Goal: Check status

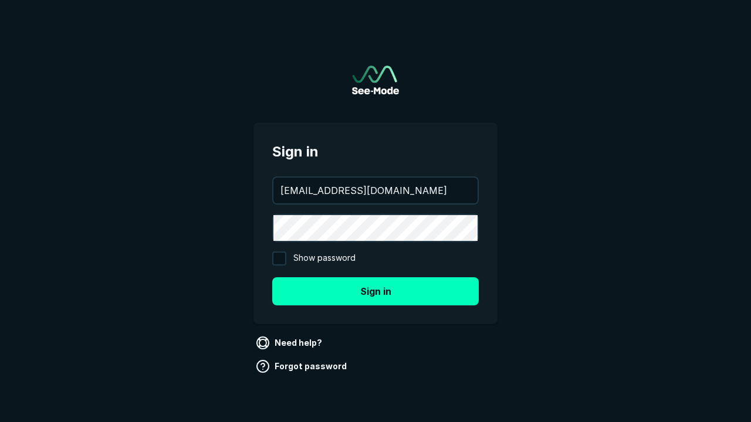
type input "[EMAIL_ADDRESS][DOMAIN_NAME]"
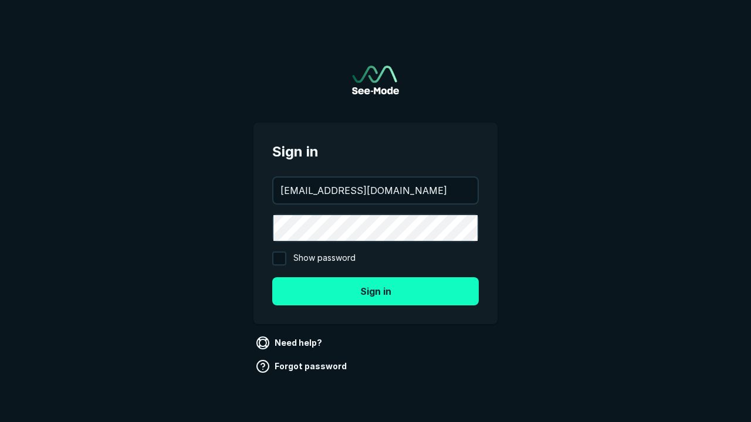
click at [375, 291] on button "Sign in" at bounding box center [375, 291] width 206 height 28
